Goal: Transaction & Acquisition: Book appointment/travel/reservation

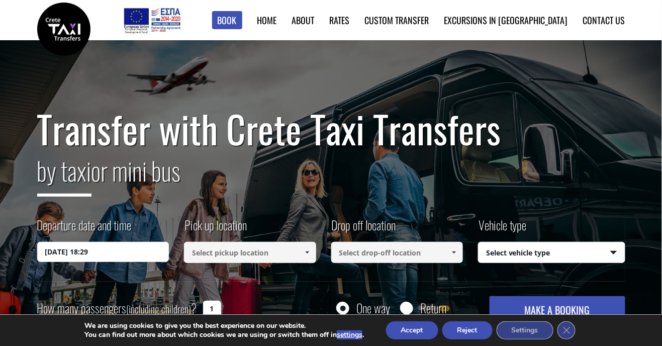
click at [125, 255] on input "[DATE] 18:29" at bounding box center [103, 252] width 132 height 20
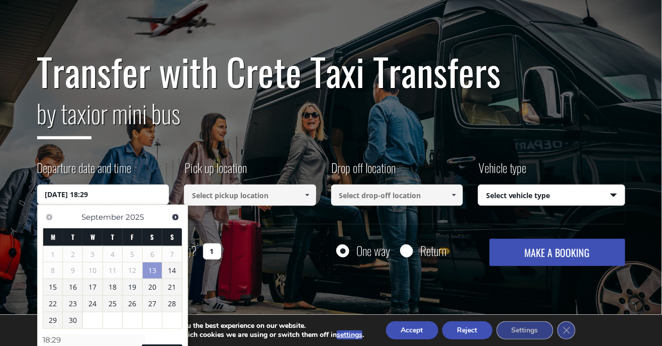
scroll to position [59, 0]
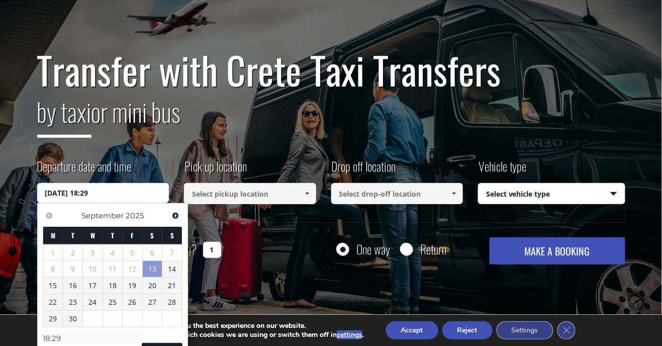
click at [52, 322] on link "29" at bounding box center [53, 319] width 20 height 16
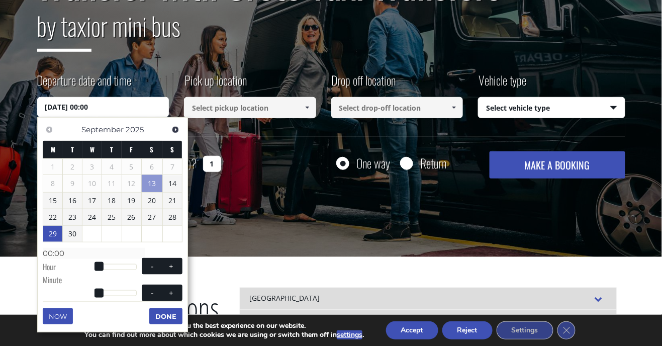
scroll to position [150, 0]
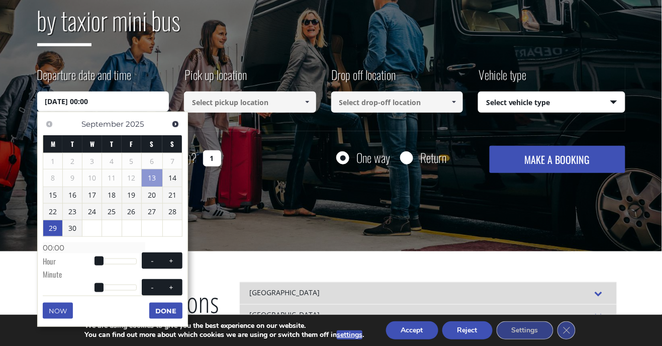
click at [143, 266] on button "-" at bounding box center [152, 261] width 18 height 10
click at [142, 269] on span "- +" at bounding box center [162, 260] width 41 height 17
click at [162, 266] on button "+" at bounding box center [171, 261] width 18 height 10
type input "[DATE] 01:00"
type input "01:00"
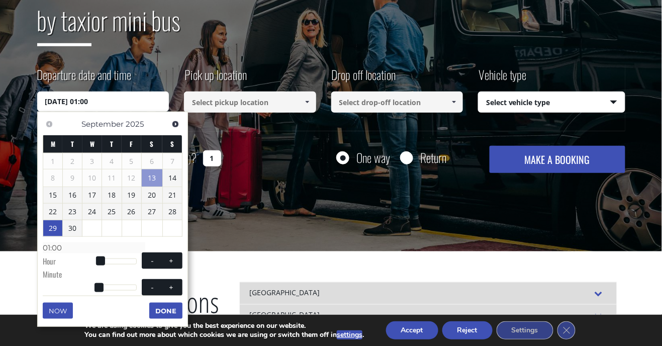
click at [167, 265] on span at bounding box center [171, 261] width 8 height 8
type input "[DATE] 02:00"
type input "02:00"
click at [148, 265] on span at bounding box center [152, 261] width 8 height 8
type input "[DATE] 01:00"
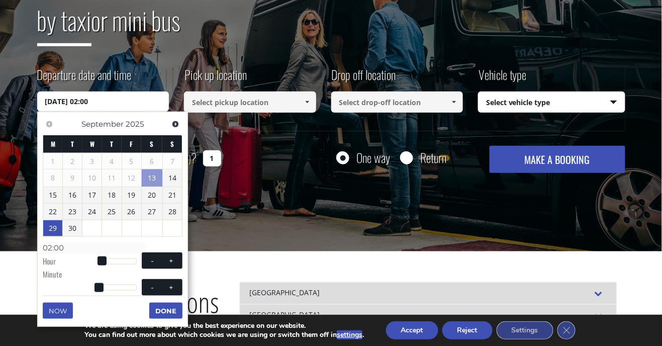
type input "01:00"
click at [427, 339] on button "Accept" at bounding box center [412, 330] width 52 height 18
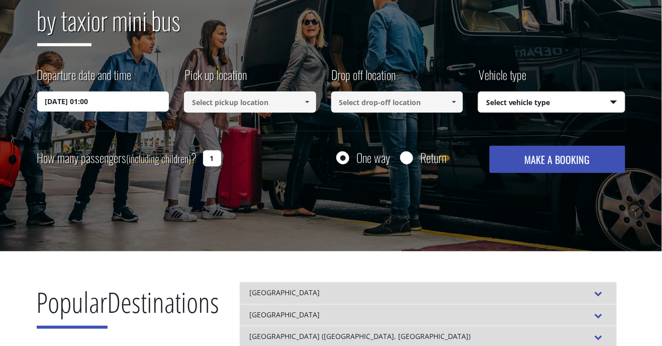
click at [418, 323] on div "[GEOGRAPHIC_DATA]" at bounding box center [428, 315] width 377 height 22
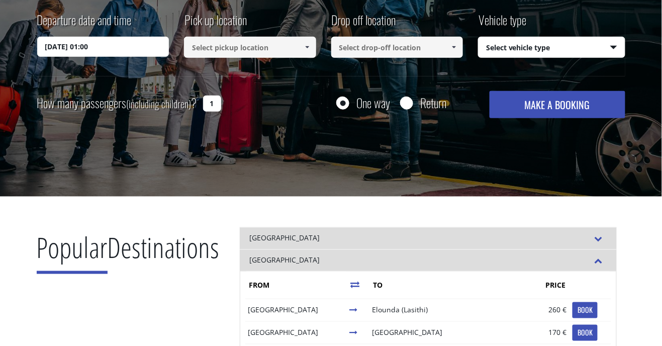
scroll to position [205, 0]
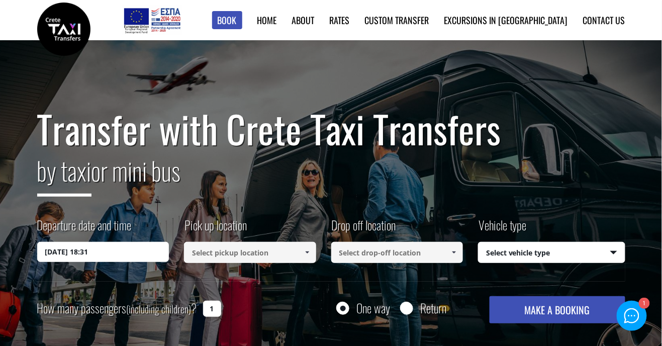
click at [142, 253] on input "[DATE] 18:31" at bounding box center [103, 252] width 132 height 20
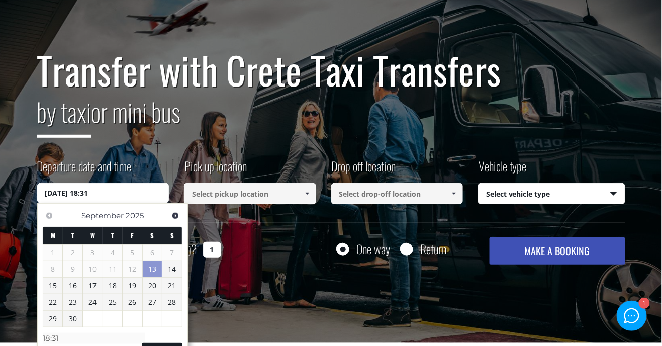
scroll to position [59, 0]
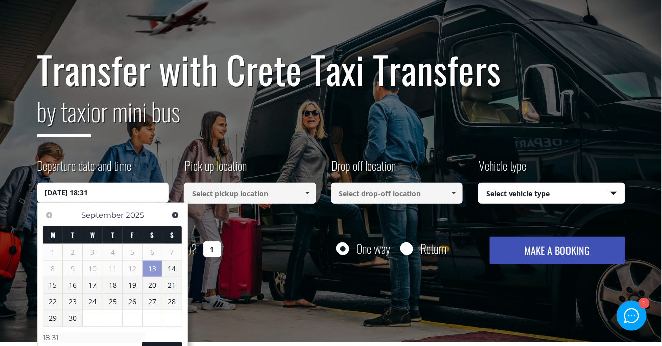
click at [53, 319] on link "29" at bounding box center [53, 318] width 20 height 16
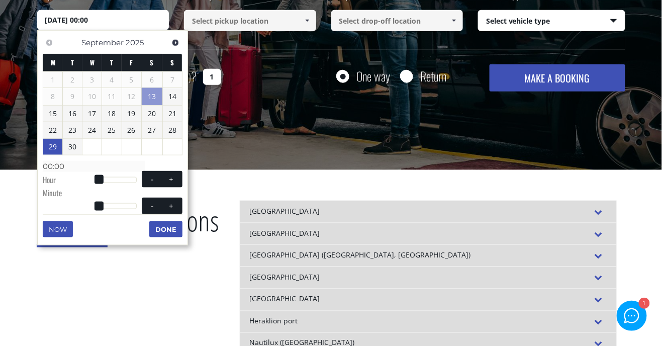
scroll to position [233, 0]
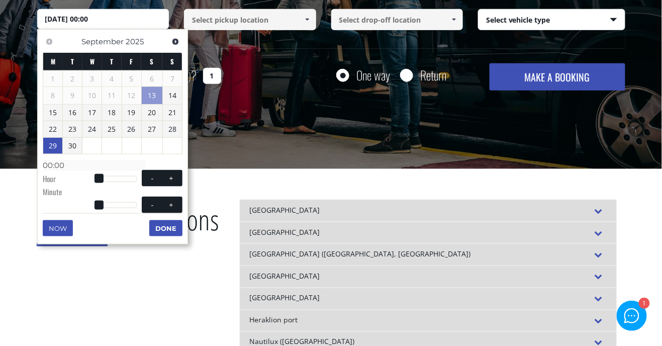
click at [143, 183] on button "-" at bounding box center [152, 178] width 18 height 10
click at [148, 183] on span at bounding box center [152, 178] width 8 height 8
click at [102, 178] on span at bounding box center [99, 178] width 9 height 9
click at [102, 180] on span at bounding box center [99, 178] width 9 height 9
click at [98, 183] on span at bounding box center [99, 178] width 9 height 9
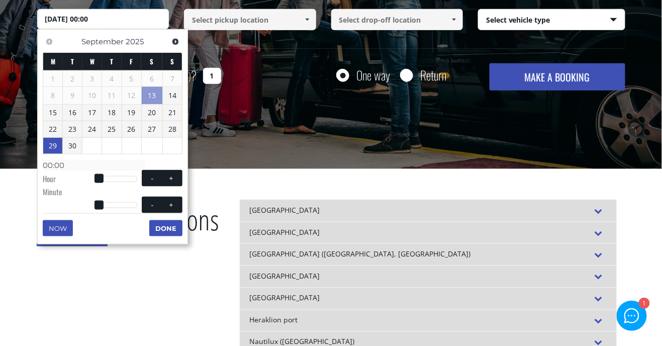
click at [162, 183] on button "+" at bounding box center [171, 178] width 18 height 10
type input "[DATE] 01:00"
type input "01:00"
click at [162, 183] on button "+" at bounding box center [171, 178] width 18 height 10
type input "[DATE] 02:00"
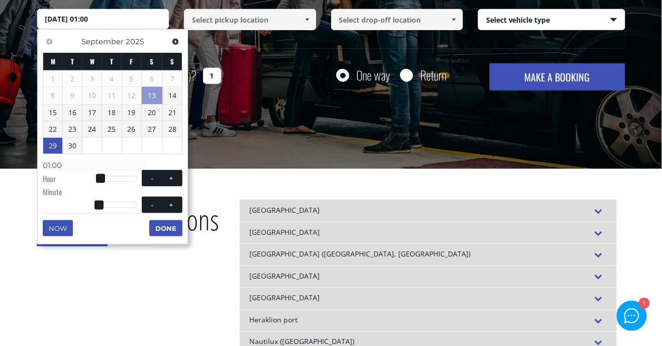
type input "02:00"
click at [148, 183] on span at bounding box center [152, 178] width 8 height 8
type input "[DATE] 01:00"
type input "01:00"
click at [167, 183] on span at bounding box center [171, 178] width 8 height 8
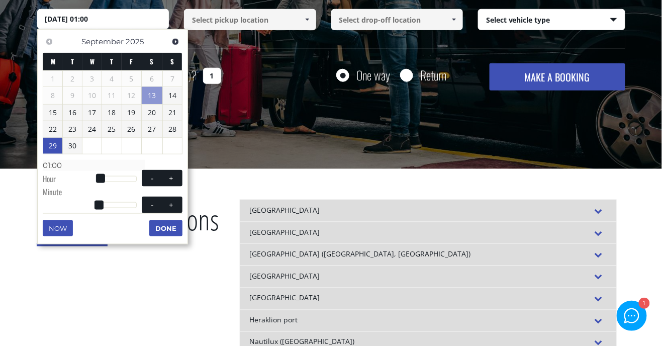
type input "[DATE] 02:00"
type input "02:00"
click at [101, 181] on span at bounding box center [102, 178] width 9 height 9
click at [143, 183] on button "-" at bounding box center [152, 178] width 18 height 10
type input "[DATE] 01:00"
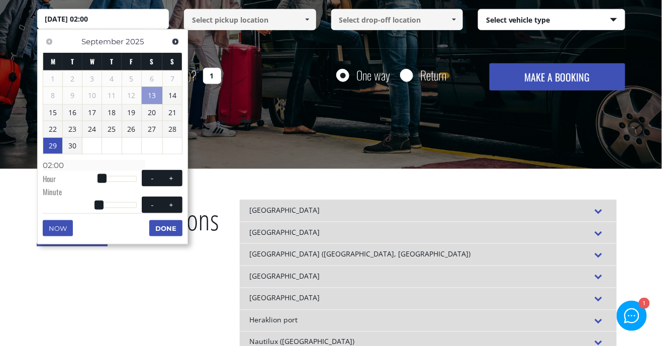
type input "01:00"
click at [98, 189] on dt "Minute" at bounding box center [71, 193] width 56 height 13
click at [143, 183] on button "-" at bounding box center [152, 178] width 18 height 10
type input "[DATE] 00:00"
type input "00:00"
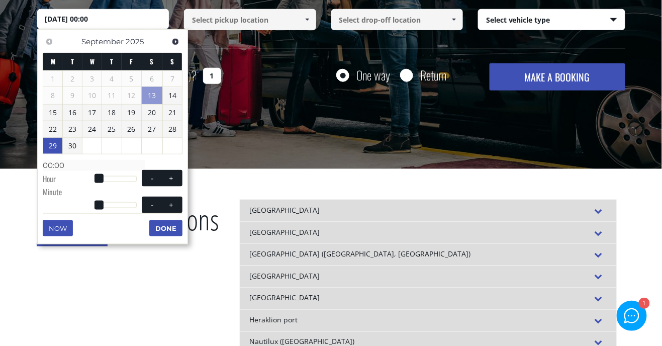
click at [101, 183] on span at bounding box center [99, 178] width 9 height 9
click at [100, 183] on span at bounding box center [99, 178] width 9 height 9
click at [143, 183] on button "-" at bounding box center [152, 178] width 18 height 10
click at [162, 183] on button "+" at bounding box center [171, 178] width 18 height 10
type input "[DATE] 01:00"
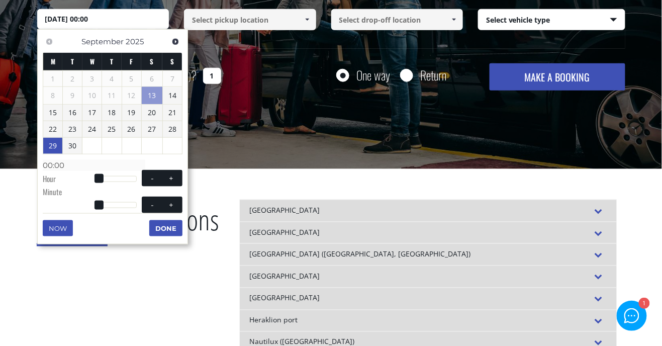
type input "01:00"
click at [162, 183] on button "+" at bounding box center [171, 178] width 18 height 10
type input "[DATE] 02:00"
type input "02:00"
click at [162, 183] on button "+" at bounding box center [171, 178] width 18 height 10
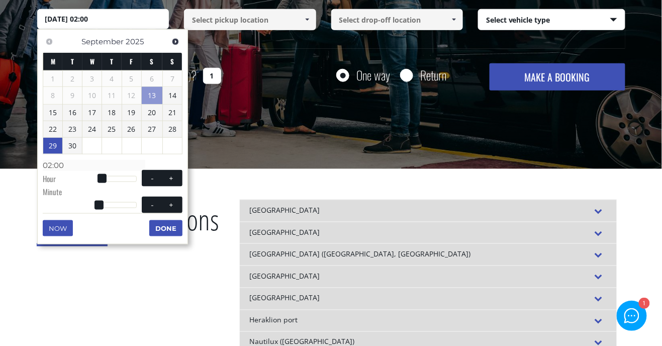
type input "29/09/2025 03:00"
type input "03:00"
click at [162, 183] on button "+" at bounding box center [171, 178] width 18 height 10
type input "29/09/2025 04:00"
type input "04:00"
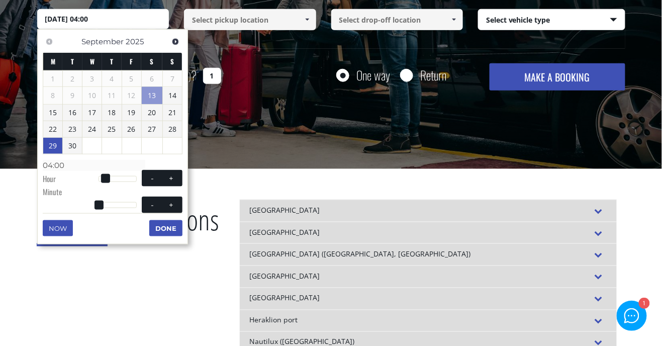
click at [162, 183] on button "+" at bounding box center [171, 178] width 18 height 10
type input "29/09/2025 05:00"
type input "05:00"
click at [162, 183] on button "+" at bounding box center [171, 178] width 18 height 10
type input "29/09/2025 06:00"
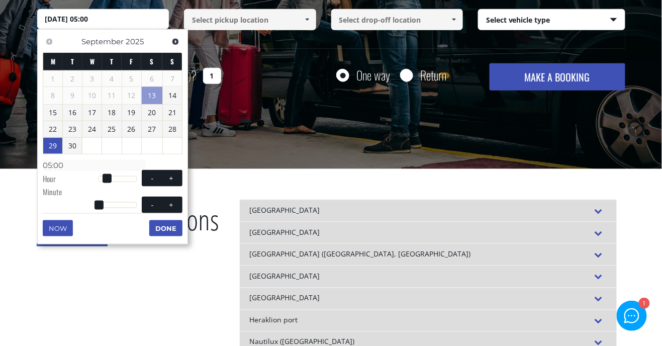
type input "06:00"
click at [134, 201] on div "Previous Next September 2025 M T W T F S S 1 2 3 4 5 6 7 8 9 10 11 12 13 14 15 …" at bounding box center [112, 136] width 151 height 215
click at [162, 183] on button "+" at bounding box center [171, 178] width 18 height 10
type input "29/09/2025 07:00"
type input "07:00"
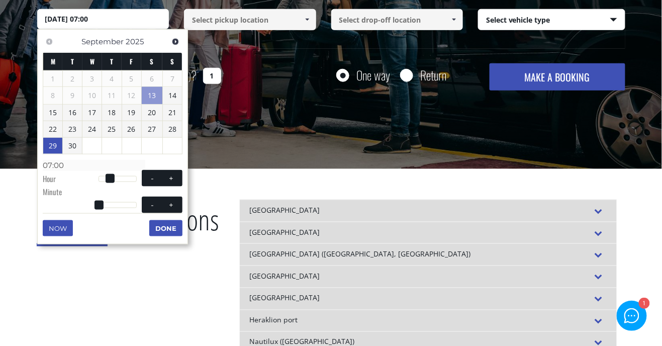
click at [162, 183] on button "+" at bounding box center [171, 178] width 18 height 10
type input "29/09/2025 08:00"
type input "08:00"
click at [162, 183] on button "+" at bounding box center [171, 178] width 18 height 10
type input "29/09/2025 09:00"
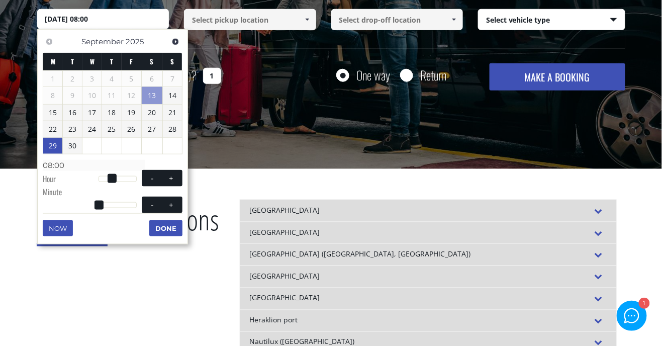
type input "09:00"
click at [99, 209] on span at bounding box center [99, 205] width 9 height 9
click at [162, 210] on button "+" at bounding box center [171, 205] width 18 height 10
type input "29/09/2025 09:01"
type input "09:01"
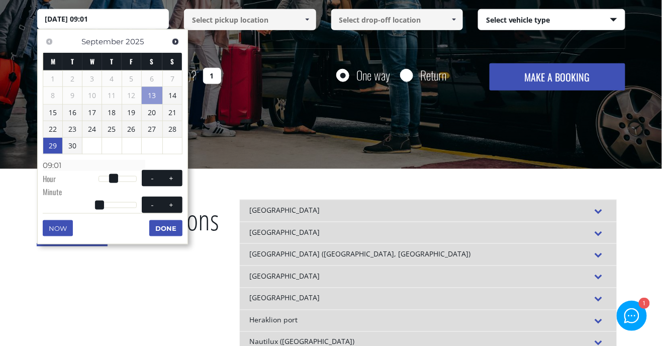
click at [131, 231] on div "Previous Next September 2025 M T W T F S S 1 2 3 4 5 6 7 8 9 10 11 12 13 14 15 …" at bounding box center [112, 136] width 151 height 215
click at [131, 233] on div "Previous Next September 2025 M T W T F S S 1 2 3 4 5 6 7 8 9 10 11 12 13 14 15 …" at bounding box center [112, 136] width 151 height 215
click at [132, 232] on div "Previous Next September 2025 M T W T F S S 1 2 3 4 5 6 7 8 9 10 11 12 13 14 15 …" at bounding box center [112, 136] width 151 height 215
click at [132, 220] on div "Now Done" at bounding box center [113, 216] width 140 height 7
click at [130, 220] on div "Now Done" at bounding box center [113, 216] width 140 height 7
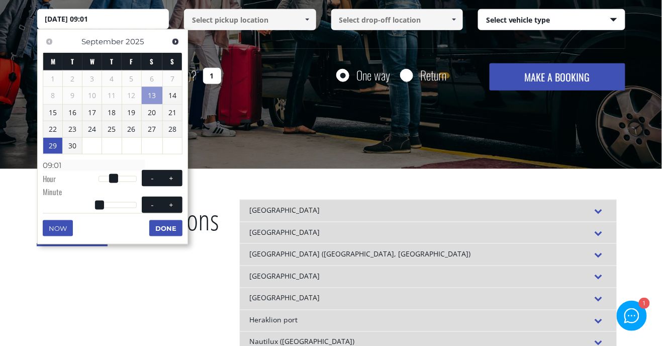
click at [167, 209] on span at bounding box center [171, 205] width 8 height 8
type input "29/09/2025 09:02"
type input "09:02"
click at [167, 209] on span at bounding box center [171, 205] width 8 height 8
type input "29/09/2025 09:03"
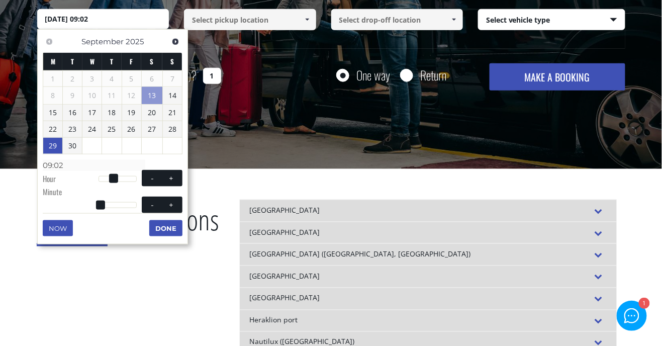
type input "09:03"
click at [167, 209] on span at bounding box center [171, 205] width 8 height 8
type input "29/09/2025 09:04"
type input "09:04"
click at [162, 210] on button "+" at bounding box center [171, 205] width 18 height 10
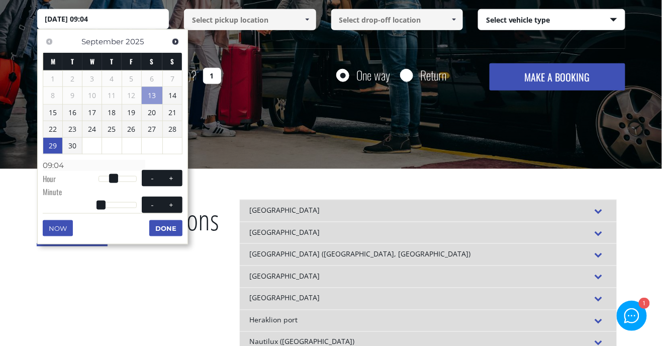
type input "29/09/2025 09:05"
type input "09:05"
click at [167, 209] on span at bounding box center [171, 205] width 8 height 8
type input "29/09/2025 09:06"
type input "09:06"
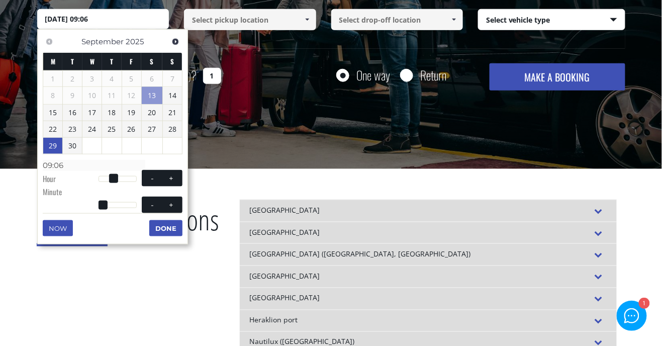
click at [167, 209] on span at bounding box center [171, 205] width 8 height 8
type input "29/09/2025 09:07"
type input "09:07"
click at [167, 209] on span at bounding box center [171, 205] width 8 height 8
type input "29/09/2025 09:08"
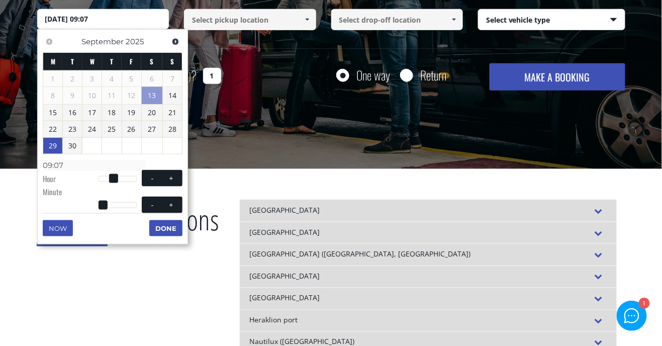
type input "09:08"
click at [162, 210] on button "+" at bounding box center [171, 205] width 18 height 10
type input "29/09/2025 09:09"
type input "09:09"
click at [162, 210] on button "+" at bounding box center [171, 205] width 18 height 10
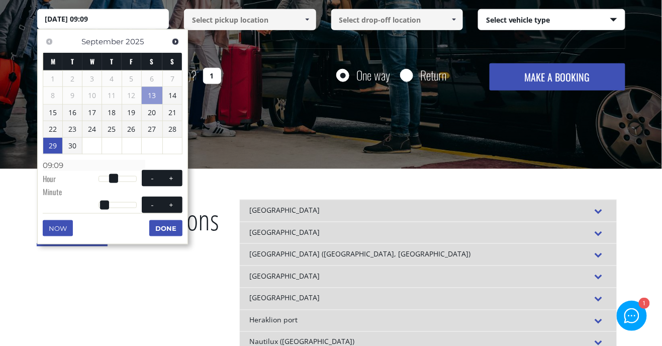
type input "29/09/2025 09:10"
type input "09:10"
click at [162, 210] on button "+" at bounding box center [171, 205] width 18 height 10
type input "29/09/2025 09:11"
type input "09:11"
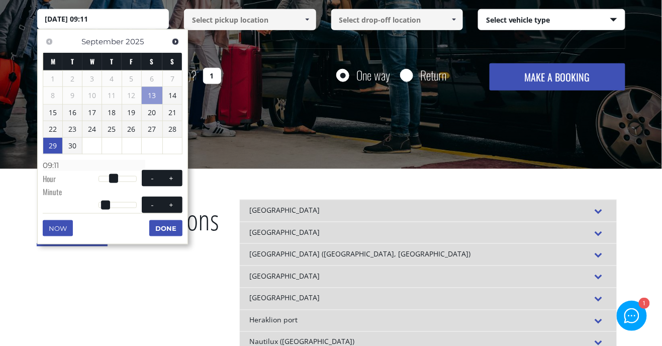
click at [167, 209] on span at bounding box center [171, 205] width 8 height 8
type input "29/09/2025 09:12"
type input "09:12"
click at [162, 210] on button "+" at bounding box center [171, 205] width 18 height 10
type input "29/09/2025 09:13"
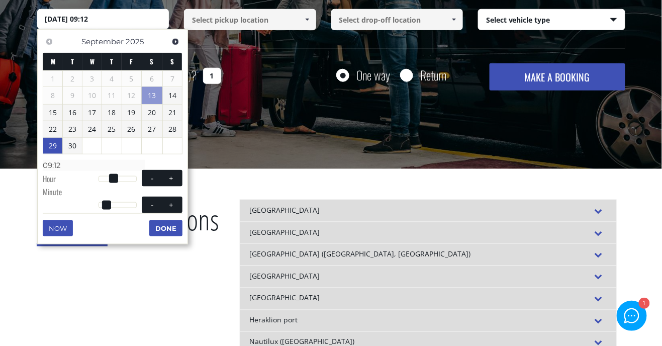
type input "09:13"
click at [167, 209] on span at bounding box center [171, 205] width 8 height 8
type input "29/09/2025 09:14"
type input "09:14"
click at [167, 209] on span at bounding box center [171, 205] width 8 height 8
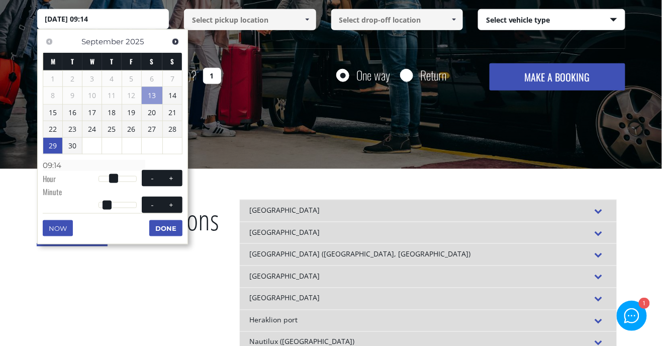
type input "29/09/2025 09:15"
type input "09:15"
click at [162, 210] on button "+" at bounding box center [171, 205] width 18 height 10
type input "29/09/2025 09:16"
type input "09:16"
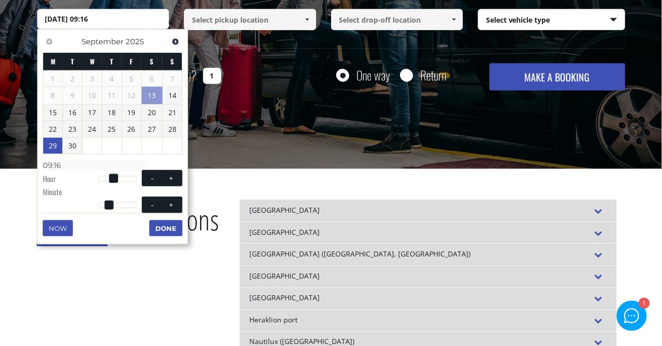
click at [167, 209] on span at bounding box center [171, 205] width 8 height 8
type input "29/09/2025 09:17"
type input "09:17"
click at [167, 209] on span at bounding box center [171, 205] width 8 height 8
type input "29/09/2025 09:18"
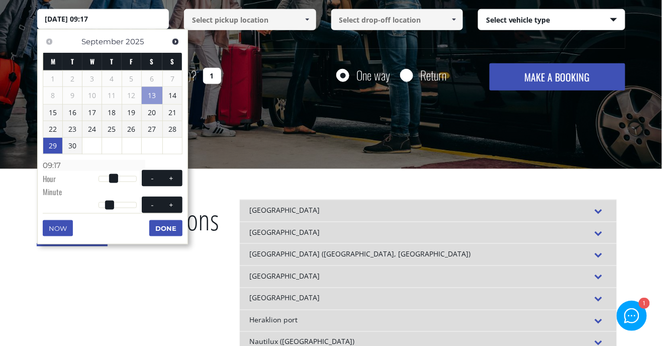
type input "09:18"
click at [167, 209] on span at bounding box center [171, 205] width 8 height 8
type input "29/09/2025 09:19"
type input "09:19"
click at [167, 209] on span at bounding box center [171, 205] width 8 height 8
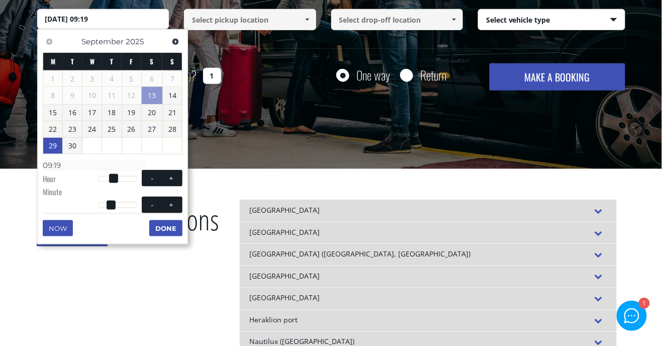
type input "29/09/2025 09:20"
type input "09:20"
click at [167, 209] on span at bounding box center [171, 205] width 8 height 8
type input "29/09/2025 09:21"
type input "09:21"
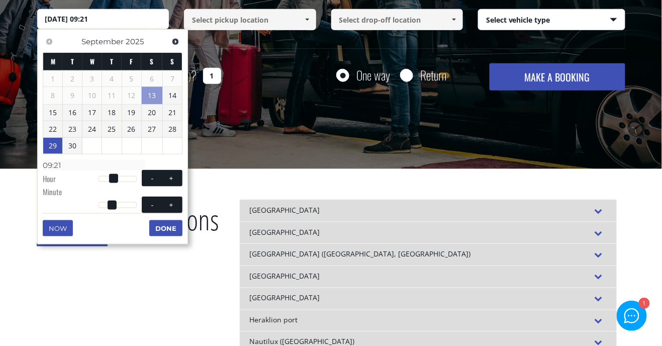
click at [167, 209] on span at bounding box center [171, 205] width 8 height 8
type input "29/09/2025 09:22"
type input "09:22"
click at [167, 209] on span at bounding box center [171, 205] width 8 height 8
type input "29/09/2025 09:23"
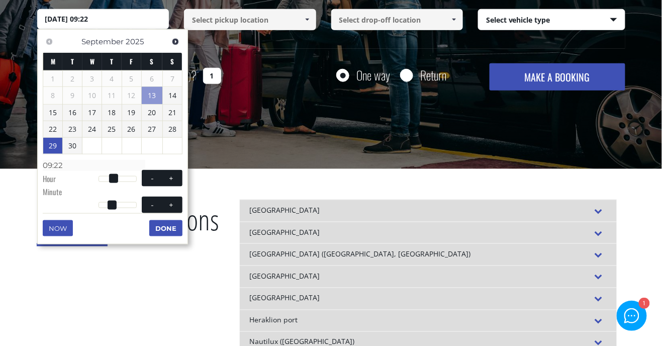
type input "09:23"
click at [167, 209] on span at bounding box center [171, 205] width 8 height 8
type input "29/09/2025 09:24"
type input "09:24"
click at [167, 209] on span at bounding box center [171, 205] width 8 height 8
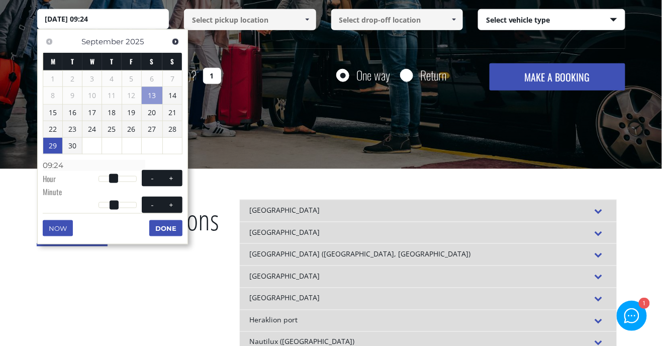
type input "29/09/2025 09:25"
type input "09:25"
click at [167, 209] on span at bounding box center [171, 205] width 8 height 8
type input "29/09/2025 09:26"
type input "09:26"
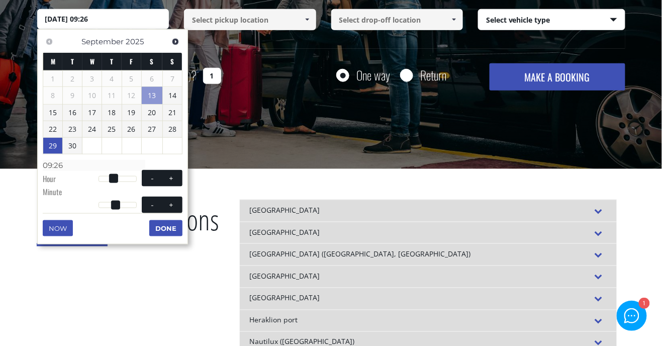
click at [167, 209] on span at bounding box center [171, 205] width 8 height 8
type input "29/09/2025 09:27"
type input "09:27"
click at [167, 209] on span at bounding box center [171, 205] width 8 height 8
type input "29/09/2025 09:28"
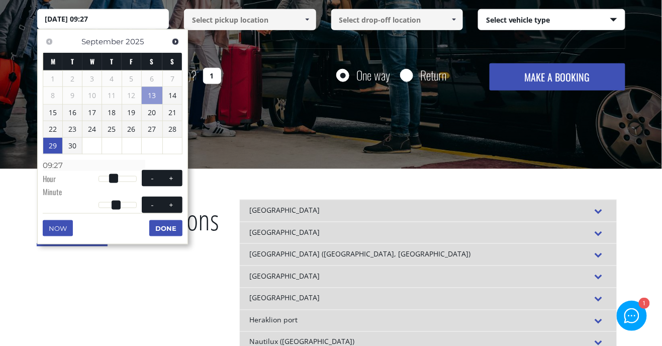
type input "09:28"
click at [167, 209] on span at bounding box center [171, 205] width 8 height 8
type input "29/09/2025 09:29"
type input "09:29"
click at [167, 209] on span at bounding box center [171, 205] width 8 height 8
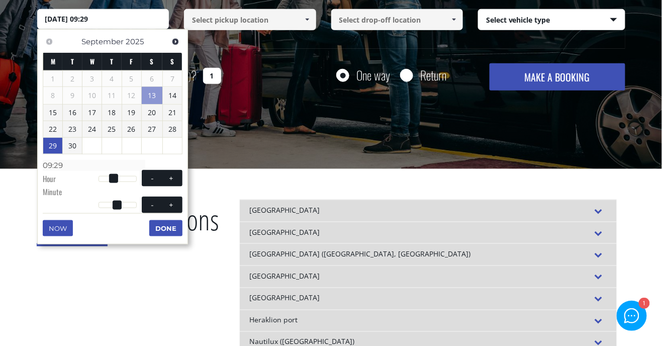
type input "29/09/2025 09:30"
type input "09:30"
click at [167, 209] on span at bounding box center [171, 205] width 8 height 8
type input "29/09/2025 09:31"
type input "09:31"
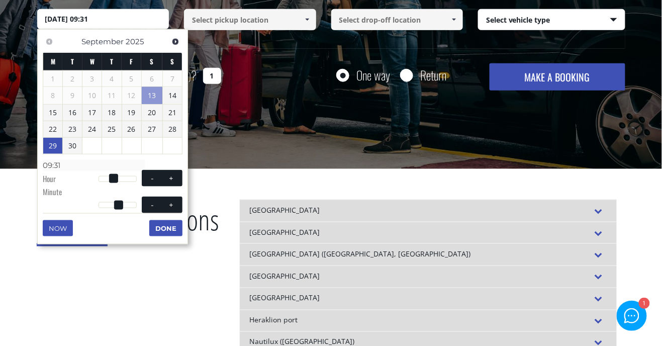
click at [143, 210] on button "-" at bounding box center [152, 205] width 18 height 10
type input "29/09/2025 09:30"
type input "09:30"
click at [260, 22] on input at bounding box center [250, 19] width 132 height 21
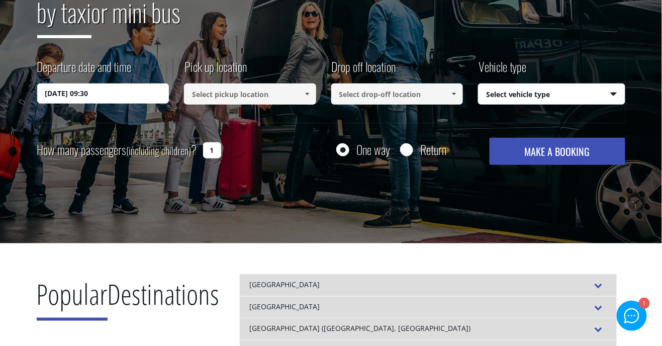
scroll to position [147, 0]
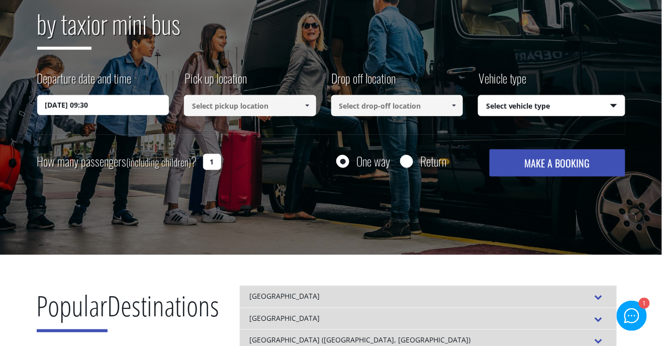
click at [302, 106] on link at bounding box center [307, 105] width 17 height 21
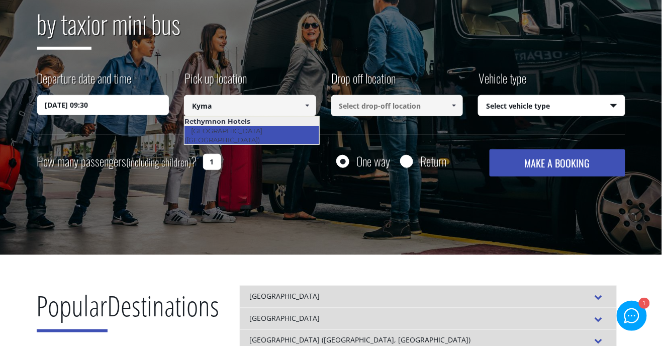
click at [267, 132] on link "[GEOGRAPHIC_DATA] ([GEOGRAPHIC_DATA])" at bounding box center [226, 135] width 82 height 23
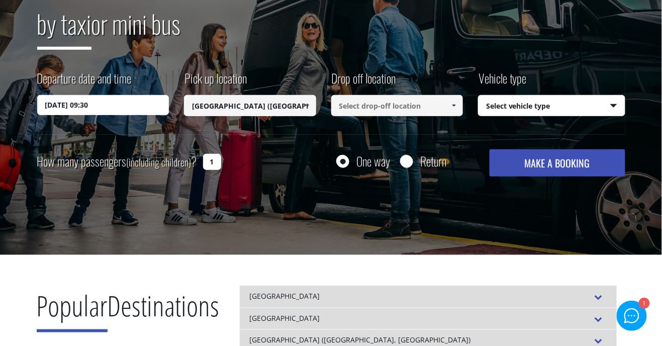
type input "[GEOGRAPHIC_DATA] ([GEOGRAPHIC_DATA])"
click at [446, 107] on link at bounding box center [454, 105] width 17 height 21
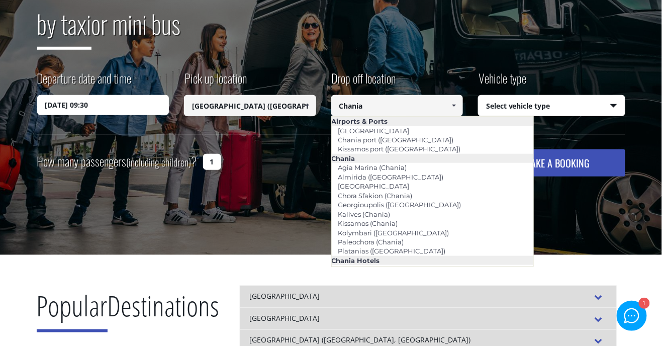
click at [400, 102] on input "Chania" at bounding box center [397, 105] width 132 height 21
type input "C"
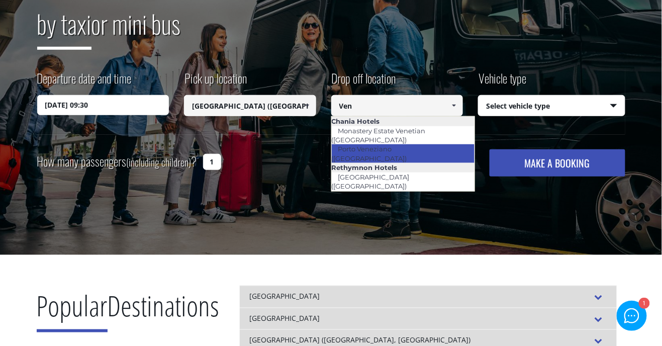
click at [414, 142] on link "Porto Veneziano ([GEOGRAPHIC_DATA])" at bounding box center [373, 153] width 82 height 23
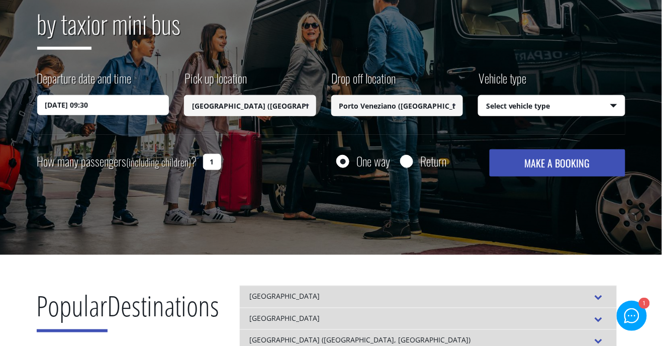
type input "Porto Veneziano ([GEOGRAPHIC_DATA])"
click at [619, 112] on select "Select vehicle type Taxi (4 passengers) Mercedes E Class Mini Van (7 passengers…" at bounding box center [552, 106] width 146 height 21
select select "540"
click at [479, 96] on select "Select vehicle type Taxi (4 passengers) Mercedes E Class Mini Van (7 passengers…" at bounding box center [552, 106] width 146 height 21
click at [411, 162] on input "Return" at bounding box center [406, 162] width 13 height 13
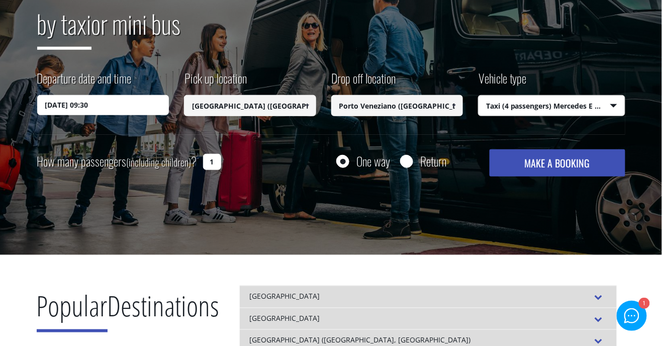
radio input "true"
type input "Porto Veneziano ([GEOGRAPHIC_DATA])"
type input "[GEOGRAPHIC_DATA] ([GEOGRAPHIC_DATA])"
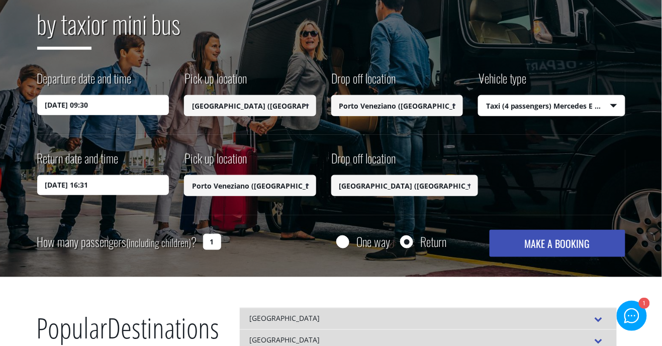
click at [140, 185] on input "14/09/2025 16:31" at bounding box center [103, 185] width 132 height 20
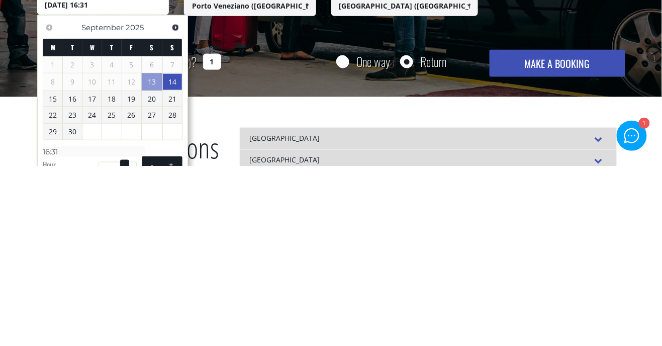
click at [54, 312] on link "29" at bounding box center [52, 312] width 19 height 16
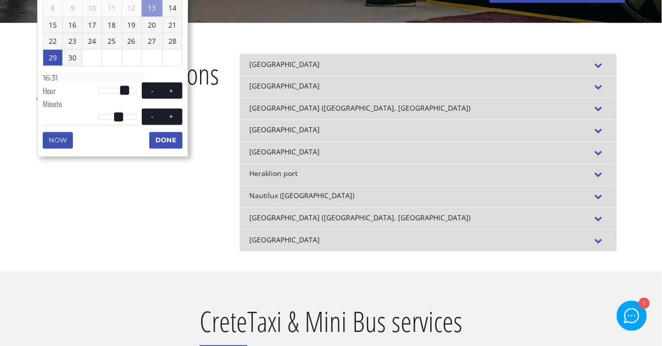
scroll to position [405, 0]
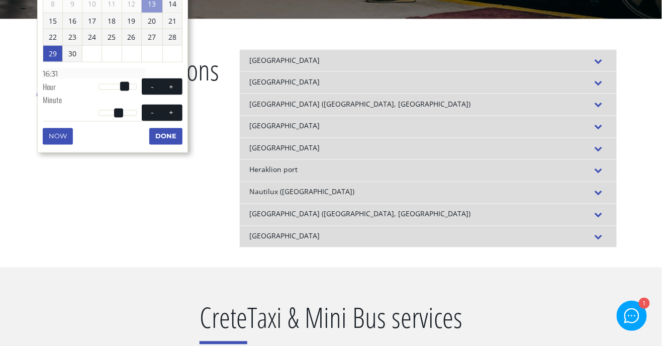
click at [120, 87] on span at bounding box center [124, 86] width 9 height 9
click at [148, 91] on span at bounding box center [152, 86] width 8 height 8
type input "29/09/2025 15:31"
type input "15:31"
click at [162, 92] on button "+" at bounding box center [171, 87] width 18 height 10
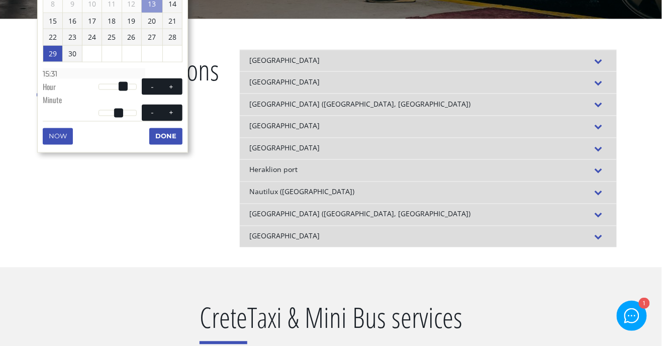
type input "29/09/2025 16:31"
type input "16:31"
click at [162, 92] on button "+" at bounding box center [171, 87] width 18 height 10
type input "29/09/2025 17:31"
type input "17:31"
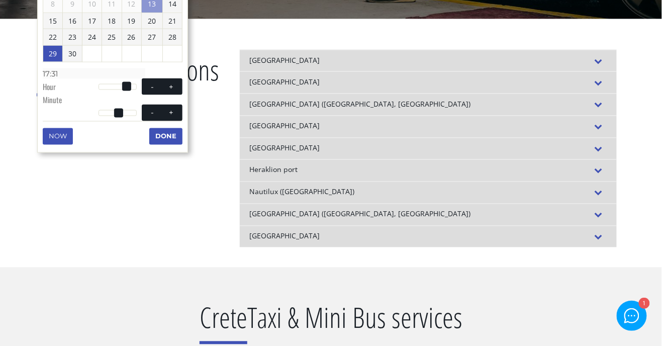
click at [162, 92] on button "+" at bounding box center [171, 87] width 18 height 10
type input "29/09/2025 18:31"
type input "18:31"
click at [162, 92] on button "+" at bounding box center [171, 87] width 18 height 10
type input "29/09/2025 19:31"
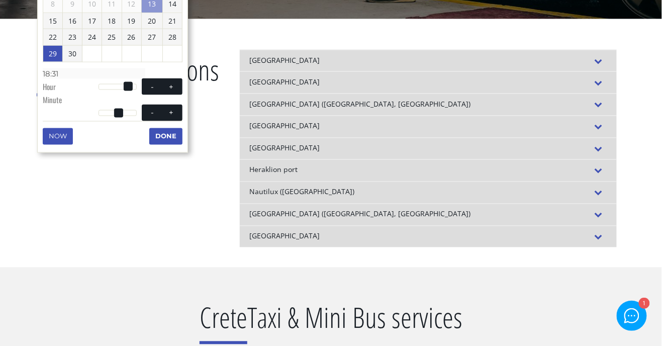
type input "19:31"
click at [162, 92] on button "+" at bounding box center [171, 87] width 18 height 10
type input "29/09/2025 20:31"
type input "20:31"
click at [148, 91] on span at bounding box center [152, 86] width 8 height 8
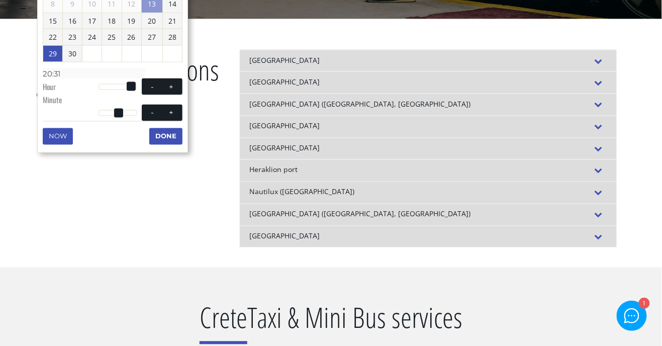
type input "29/09/2025 19:31"
type input "19:31"
click at [162, 92] on button "+" at bounding box center [171, 87] width 18 height 10
type input "29/09/2025 20:31"
type input "20:31"
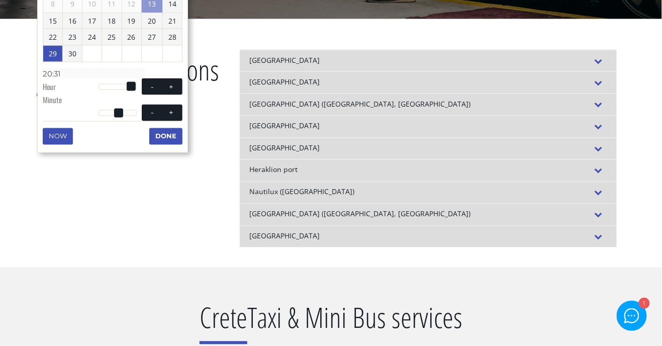
click at [148, 91] on span at bounding box center [152, 86] width 8 height 8
type input "29/09/2025 19:31"
type input "19:31"
click at [162, 92] on button "+" at bounding box center [171, 87] width 18 height 10
type input "29/09/2025 20:31"
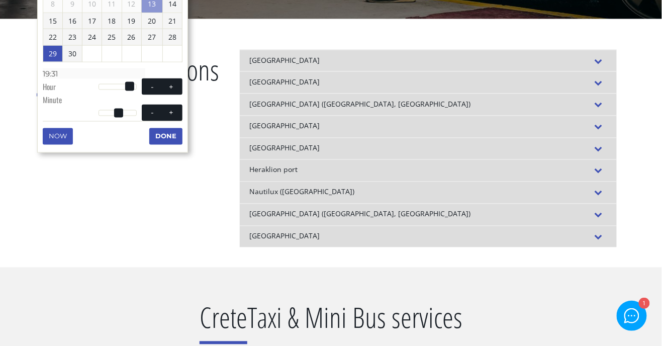
type input "20:31"
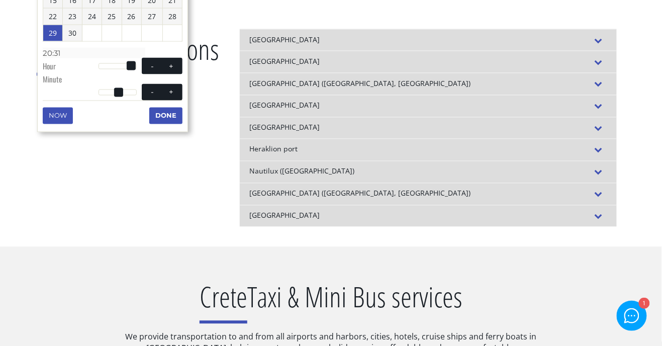
scroll to position [427, 0]
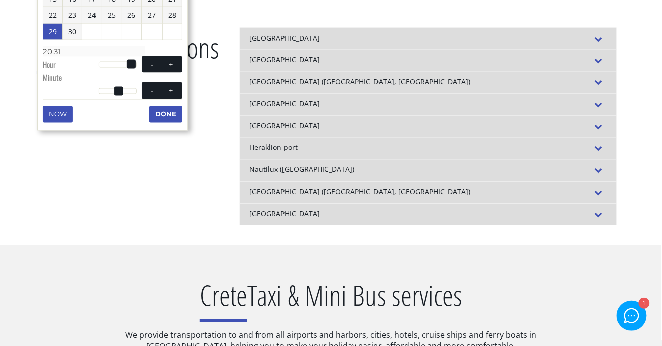
click at [114, 96] on span at bounding box center [118, 90] width 9 height 9
click at [108, 106] on div "Now Done" at bounding box center [113, 102] width 140 height 7
click at [107, 106] on div "Now Done" at bounding box center [113, 102] width 140 height 7
click at [148, 95] on span at bounding box center [152, 91] width 8 height 8
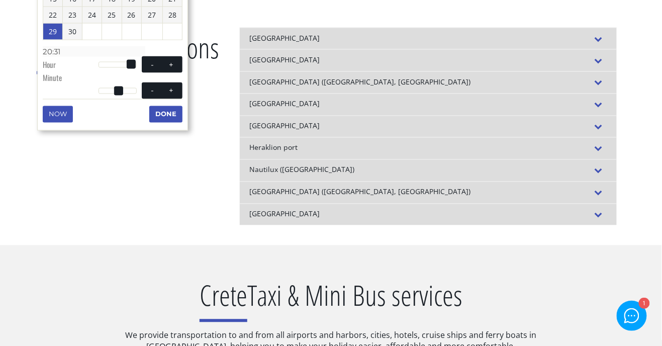
type input "29/09/2025 20:30"
type input "20:30"
click at [143, 96] on button "-" at bounding box center [152, 91] width 18 height 10
type input "29/09/2025 20:29"
type input "20:29"
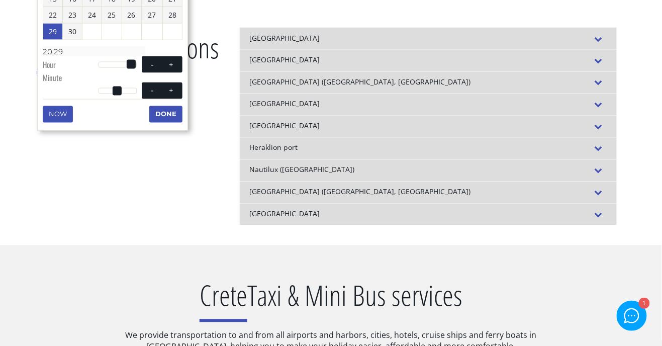
click at [108, 106] on div "Now Done" at bounding box center [113, 102] width 140 height 7
click at [108, 117] on div "Previous Next September 2025 M T W T F S S 1 2 3 4 5 6 7 8 9 10 11 12 13 14 15 …" at bounding box center [112, 22] width 151 height 215
click at [108, 118] on div "Previous Next September 2025 M T W T F S S 1 2 3 4 5 6 7 8 9 10 11 12 13 14 15 …" at bounding box center [112, 22] width 151 height 215
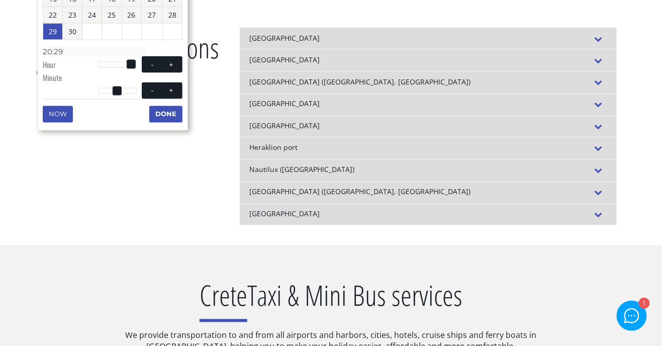
click at [143, 96] on button "-" at bounding box center [152, 91] width 18 height 10
type input "29/09/2025 20:28"
type input "20:28"
click at [162, 96] on button "+" at bounding box center [171, 91] width 18 height 10
type input "29/09/2025 20:29"
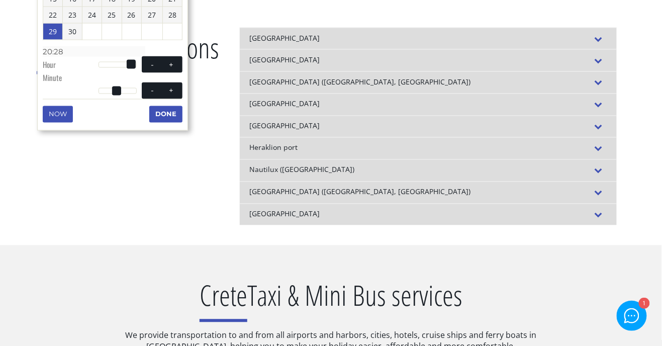
type input "20:29"
click at [162, 96] on button "+" at bounding box center [171, 91] width 18 height 10
type input "29/09/2025 20:30"
type input "20:30"
click at [172, 122] on button "Done" at bounding box center [165, 114] width 33 height 16
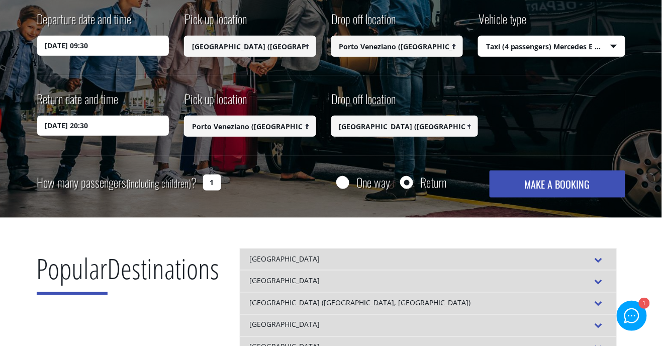
scroll to position [207, 0]
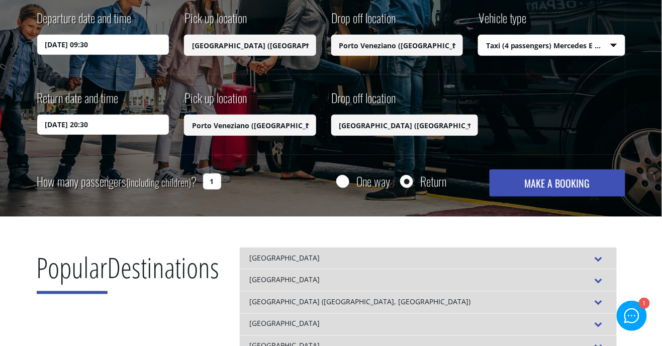
click at [640, 330] on div "1" at bounding box center [632, 315] width 29 height 29
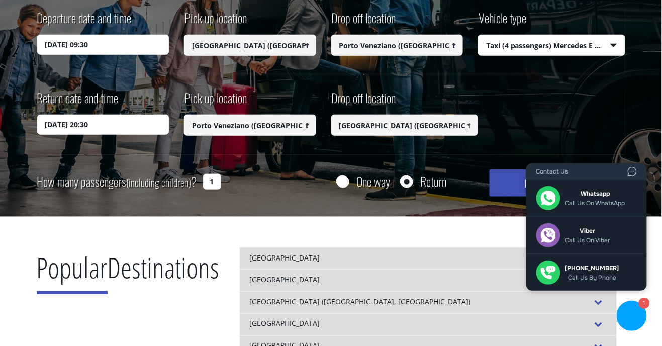
click at [638, 330] on div "1" at bounding box center [632, 315] width 29 height 29
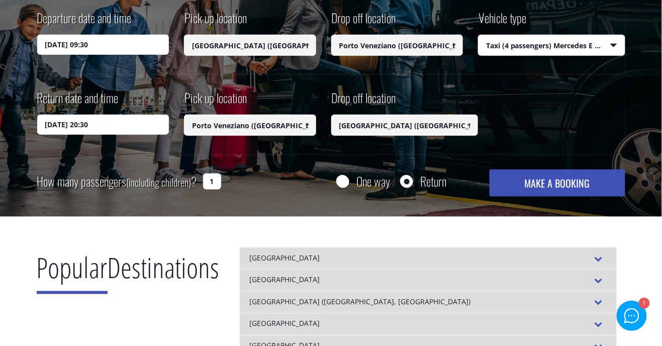
click at [215, 183] on input "1" at bounding box center [212, 181] width 18 height 16
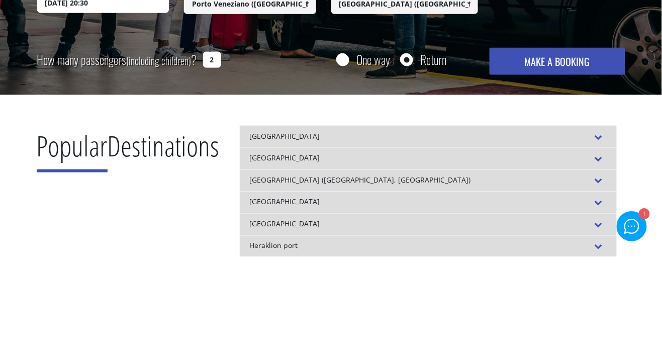
scroll to position [239, 0]
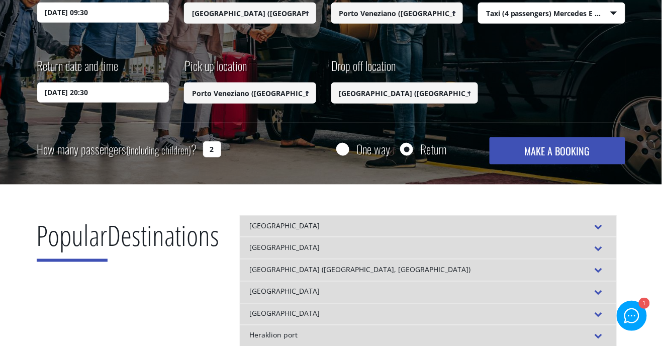
type input "2"
click at [599, 149] on button "MAKE A BOOKING" at bounding box center [557, 150] width 135 height 27
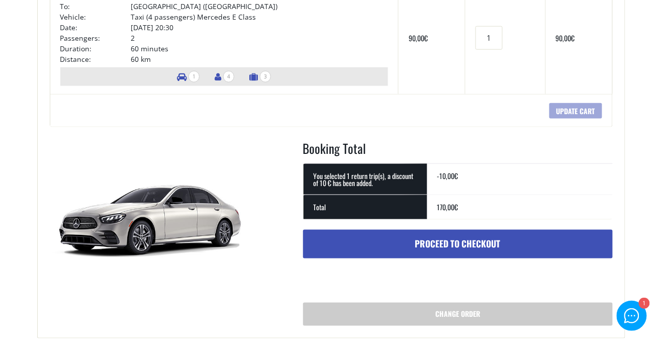
scroll to position [285, 0]
